Goal: Task Accomplishment & Management: Use online tool/utility

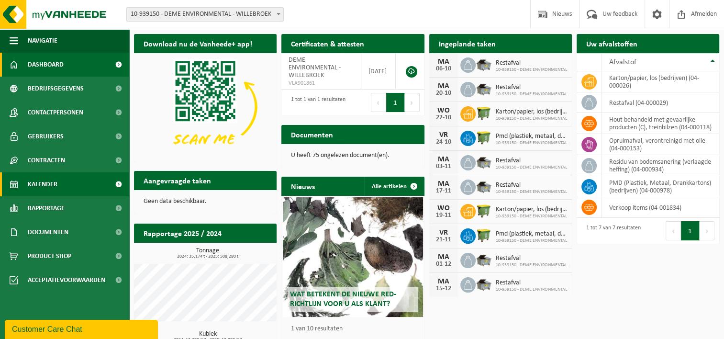
click at [73, 184] on link "Kalender" at bounding box center [64, 184] width 129 height 24
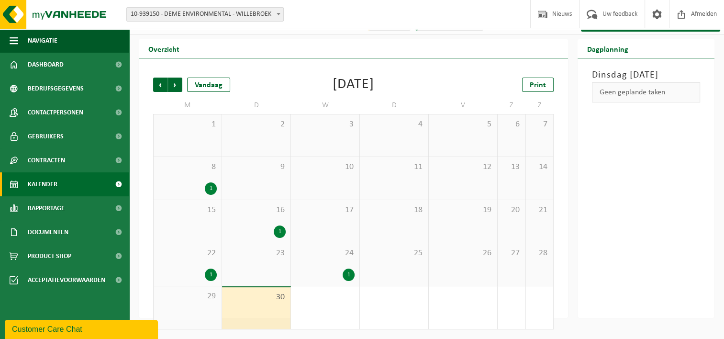
scroll to position [16, 0]
click at [310, 259] on div "24 1" at bounding box center [325, 264] width 68 height 43
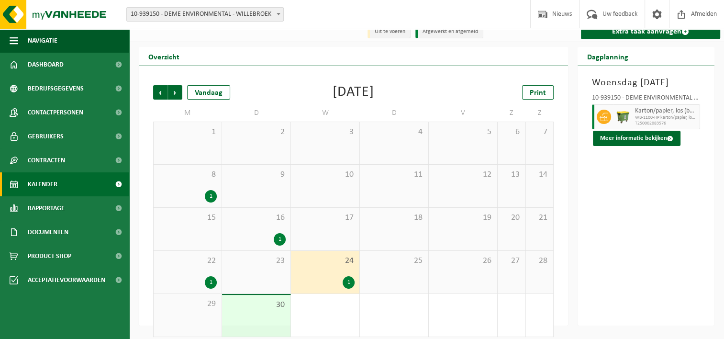
scroll to position [0, 0]
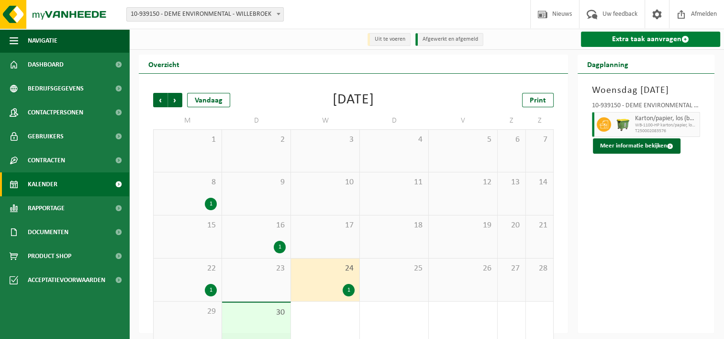
drag, startPoint x: 661, startPoint y: 43, endPoint x: 655, endPoint y: 53, distance: 11.8
click at [661, 43] on link "Extra taak aanvragen" at bounding box center [650, 39] width 139 height 15
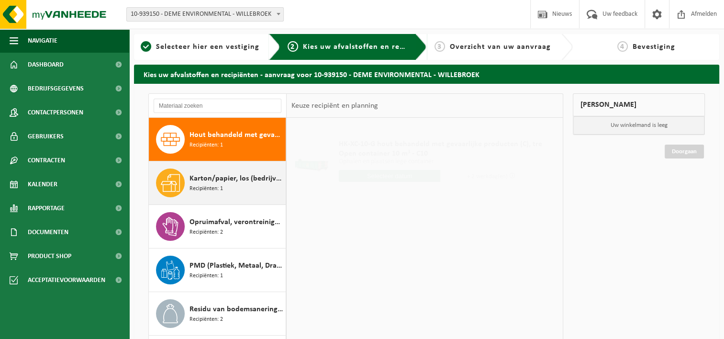
click at [253, 181] on span "Karton/papier, los (bedrijven)" at bounding box center [237, 178] width 94 height 11
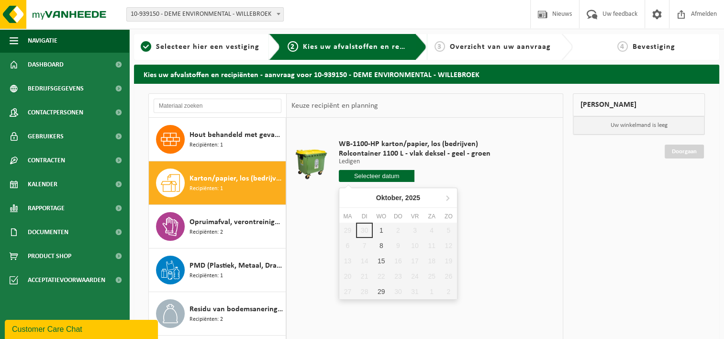
click at [399, 177] on input "text" at bounding box center [377, 176] width 76 height 12
click at [383, 235] on div "1" at bounding box center [381, 230] width 17 height 15
type input "Van 2025-10-01"
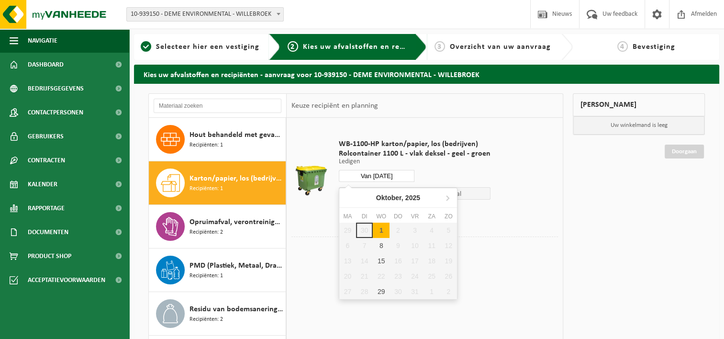
click at [378, 178] on input "Van 2025-10-01" at bounding box center [377, 176] width 76 height 12
click at [381, 226] on div "1" at bounding box center [381, 230] width 17 height 15
type input "Van 2025-10-01"
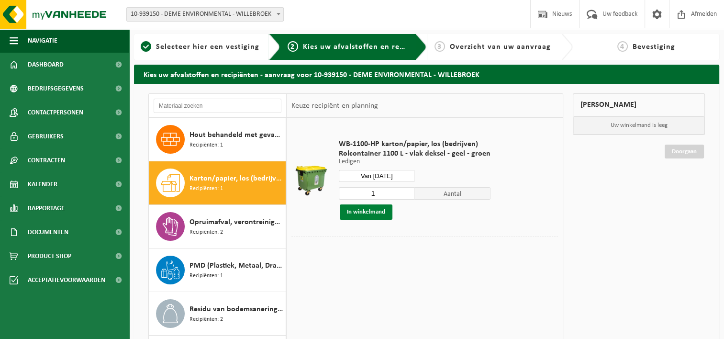
click at [379, 211] on button "In winkelmand" at bounding box center [366, 211] width 53 height 15
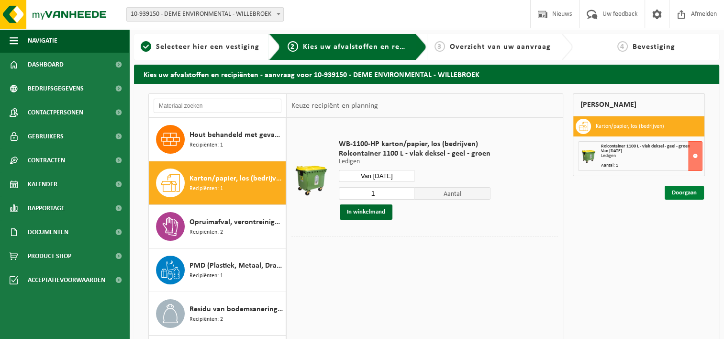
click at [668, 188] on link "Doorgaan" at bounding box center [684, 193] width 39 height 14
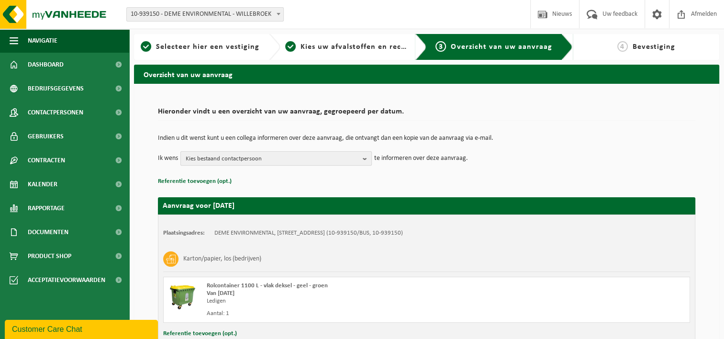
click at [327, 162] on span "Kies bestaand contactpersoon" at bounding box center [272, 159] width 173 height 14
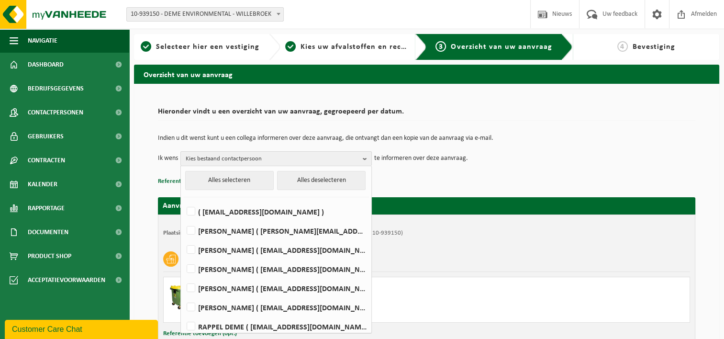
click at [327, 162] on span "Kies bestaand contactpersoon" at bounding box center [272, 159] width 173 height 14
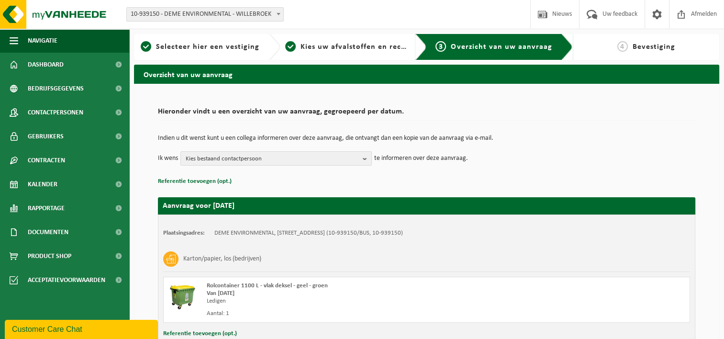
click at [529, 161] on td "Ik wens Kies bestaand contactpersoon Alles selecteren Alles deselecteren ( be04…" at bounding box center [427, 158] width 538 height 14
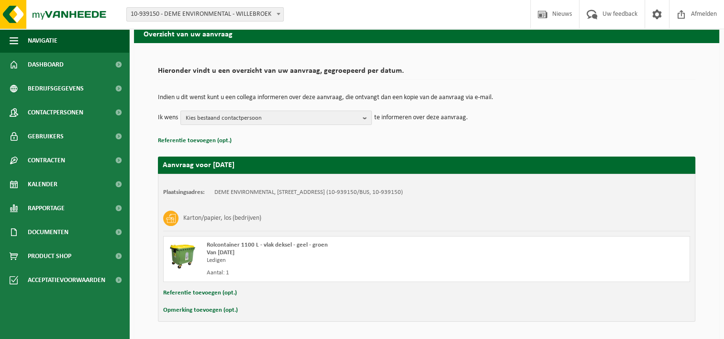
scroll to position [71, 0]
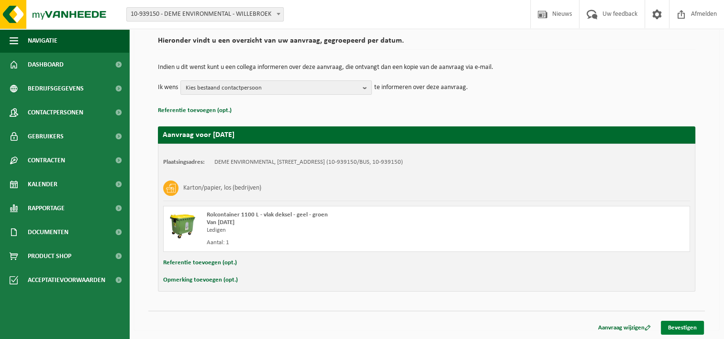
click at [674, 327] on link "Bevestigen" at bounding box center [682, 328] width 43 height 14
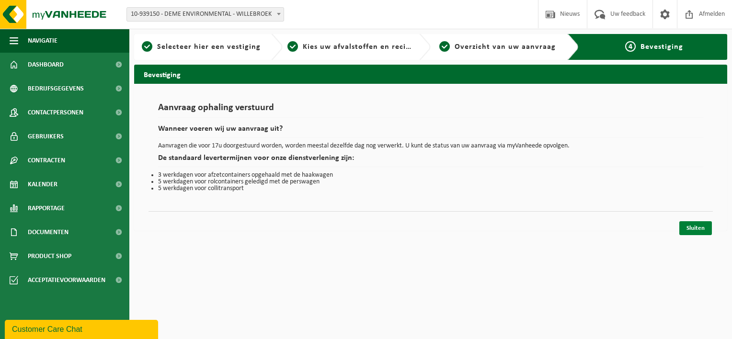
click at [710, 228] on link "Sluiten" at bounding box center [695, 228] width 33 height 14
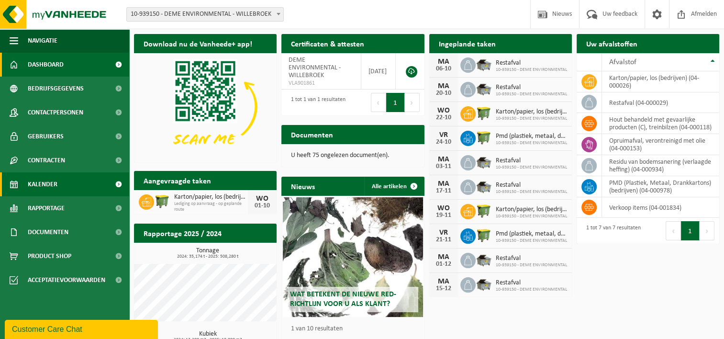
click at [67, 186] on link "Kalender" at bounding box center [64, 184] width 129 height 24
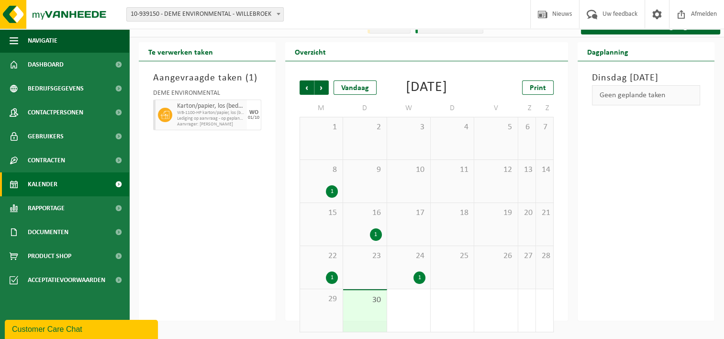
scroll to position [31, 0]
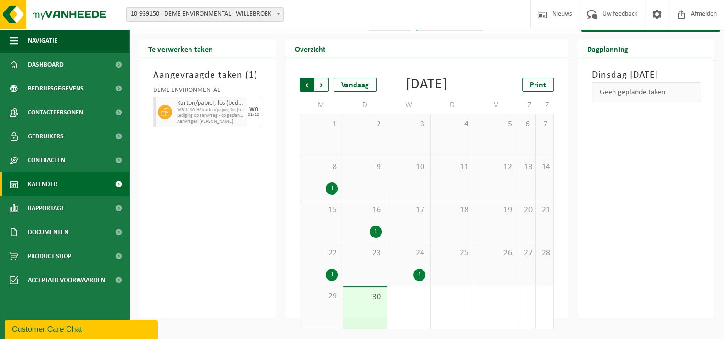
click at [321, 78] on span "Volgende" at bounding box center [322, 85] width 14 height 14
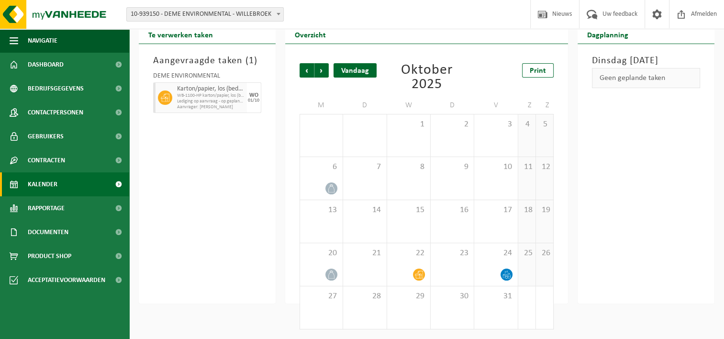
click at [358, 71] on div "Vandaag" at bounding box center [355, 70] width 43 height 14
